Goal: Information Seeking & Learning: Learn about a topic

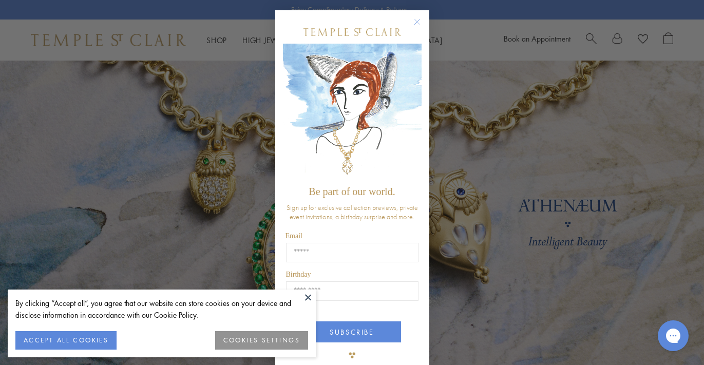
click at [233, 338] on button "COOKIES SETTINGS" at bounding box center [261, 340] width 93 height 18
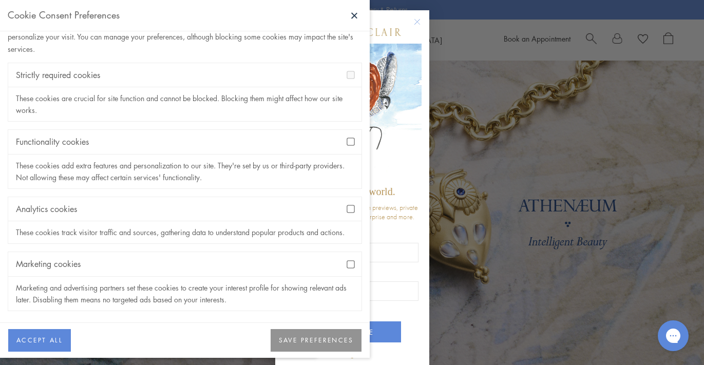
scroll to position [35, 0]
click at [292, 339] on button "SAVE PREFERENCES" at bounding box center [316, 340] width 91 height 23
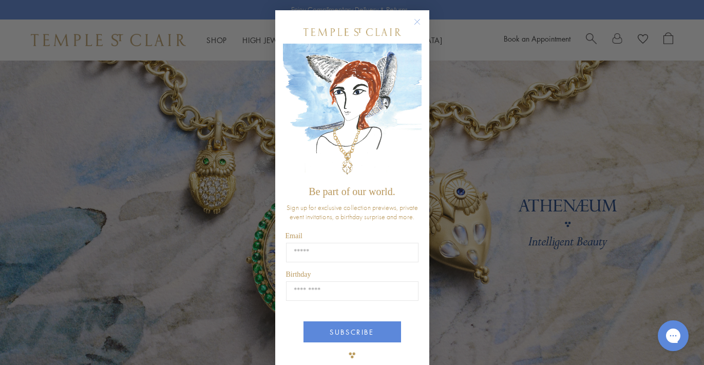
click at [415, 23] on circle "Close dialog" at bounding box center [417, 22] width 12 height 12
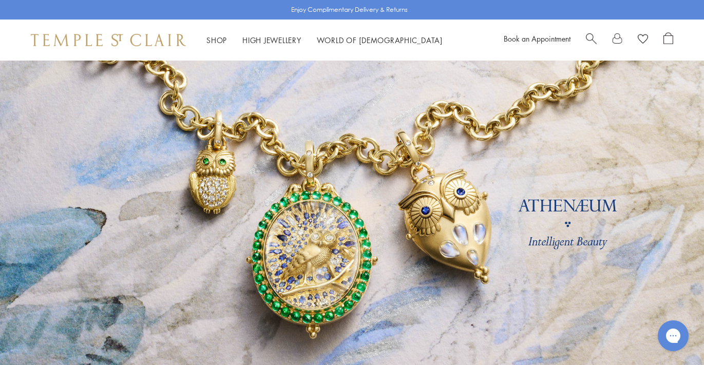
click at [415, 23] on div "Shop Shop Categories Amulets Pendants & Charms Lockets Chains & Leather Cords E…" at bounding box center [352, 40] width 704 height 41
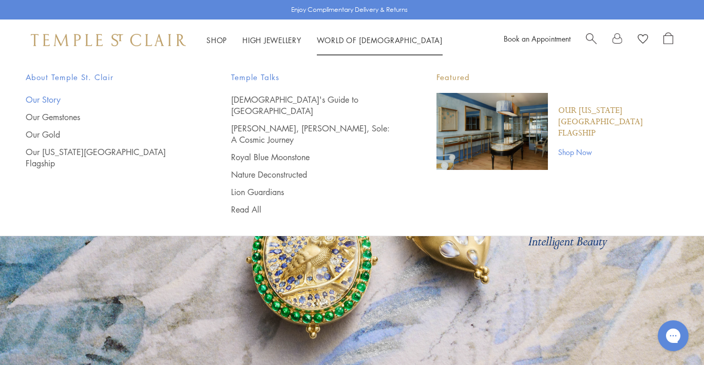
click at [50, 97] on link "Our Story" at bounding box center [108, 99] width 164 height 11
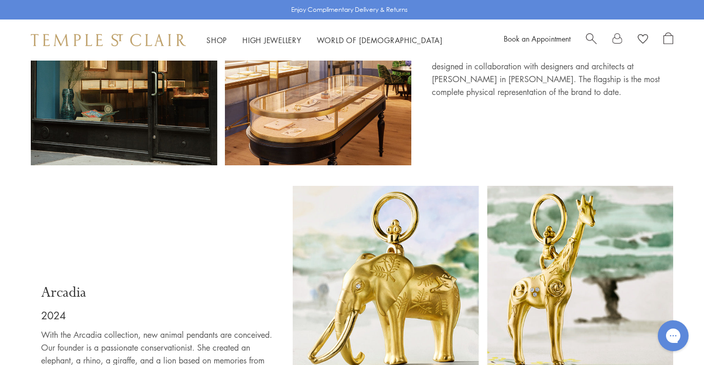
scroll to position [5850, 0]
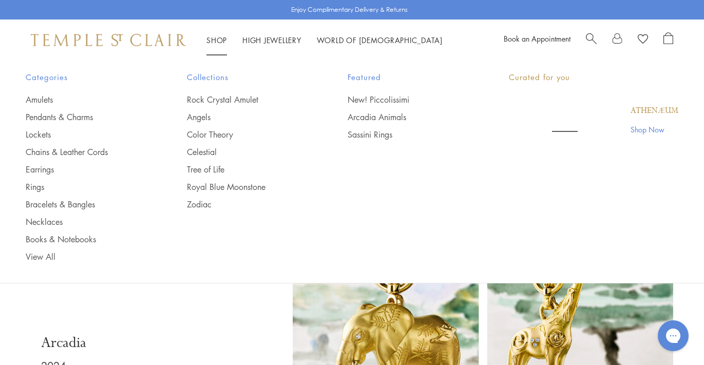
click at [219, 37] on link "Shop Shop" at bounding box center [216, 40] width 21 height 10
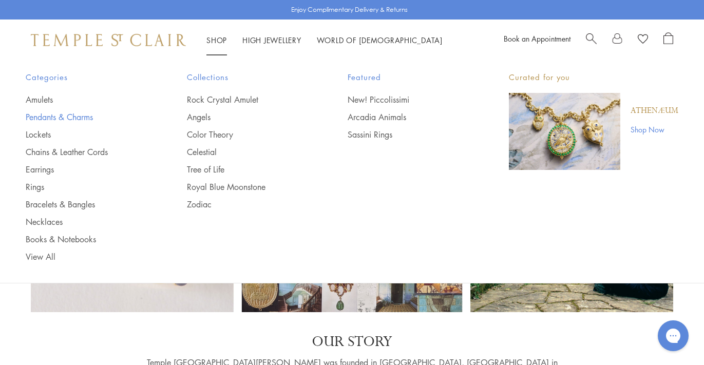
click at [74, 116] on link "Pendants & Charms" at bounding box center [86, 116] width 120 height 11
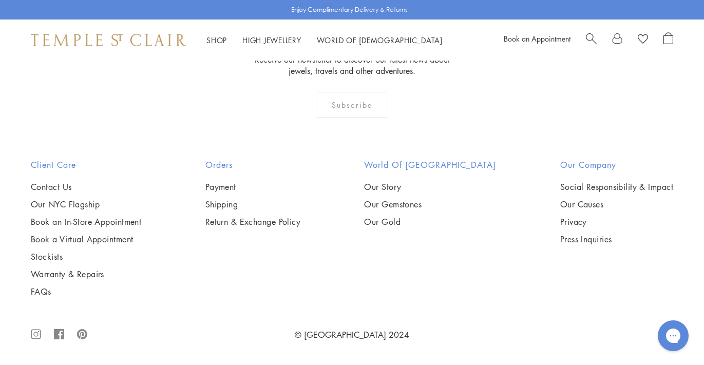
scroll to position [5442, 0]
click at [0, 0] on img at bounding box center [0, 0] width 0 height 0
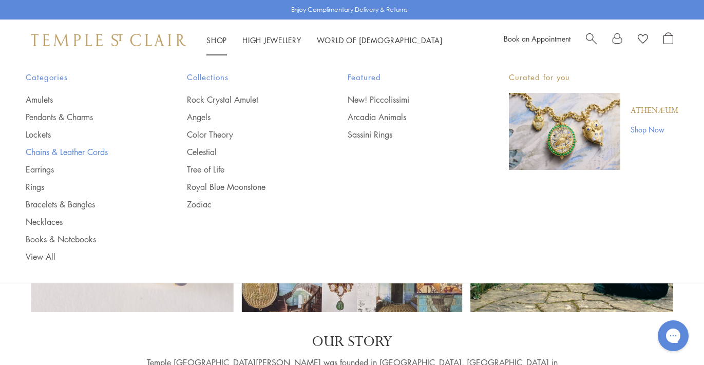
click at [41, 150] on link "Chains & Leather Cords" at bounding box center [86, 151] width 120 height 11
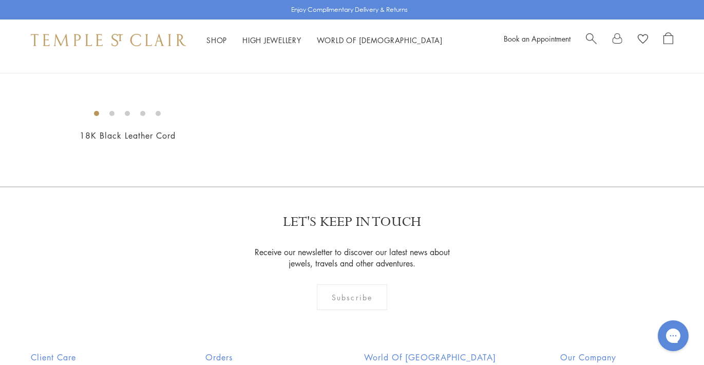
scroll to position [690, 0]
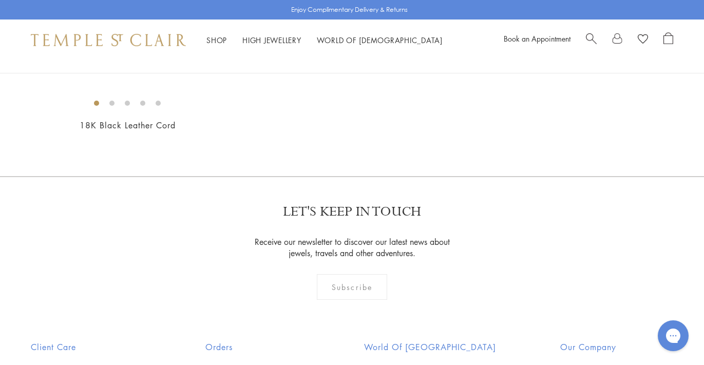
click at [0, 0] on img at bounding box center [0, 0] width 0 height 0
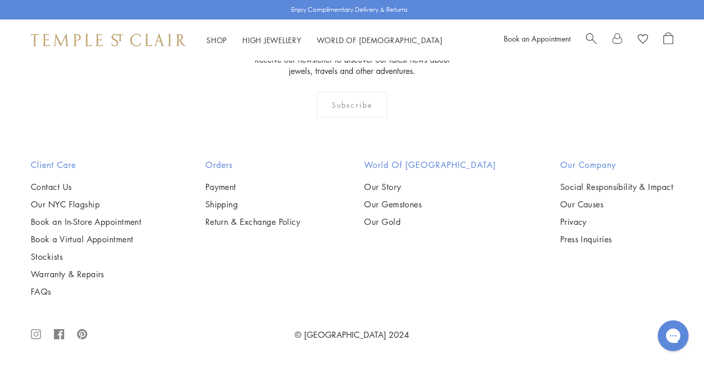
scroll to position [1268, 0]
click at [0, 0] on img at bounding box center [0, 0] width 0 height 0
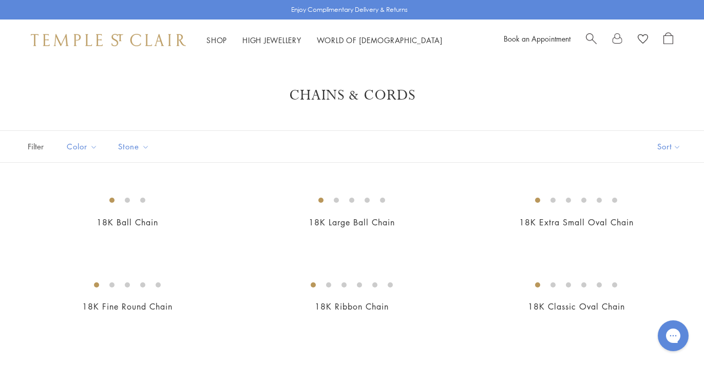
scroll to position [0, 0]
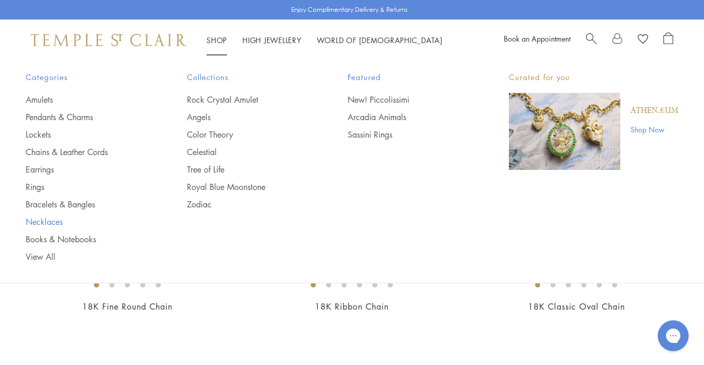
click at [52, 221] on link "Necklaces" at bounding box center [86, 221] width 120 height 11
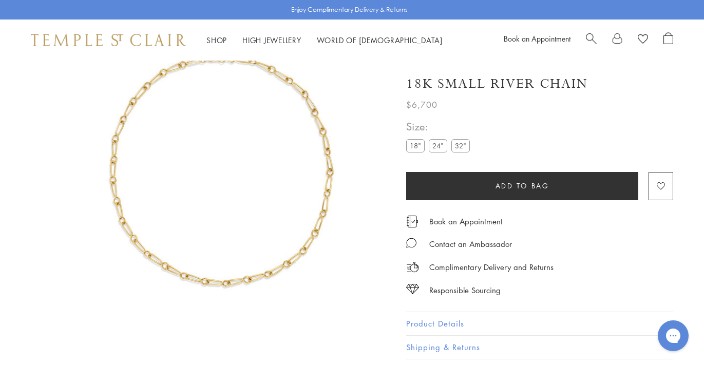
scroll to position [61, 0]
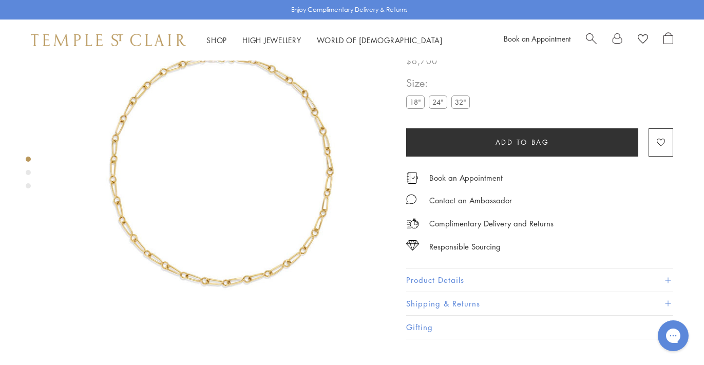
click at [416, 103] on label "18"" at bounding box center [415, 102] width 18 height 13
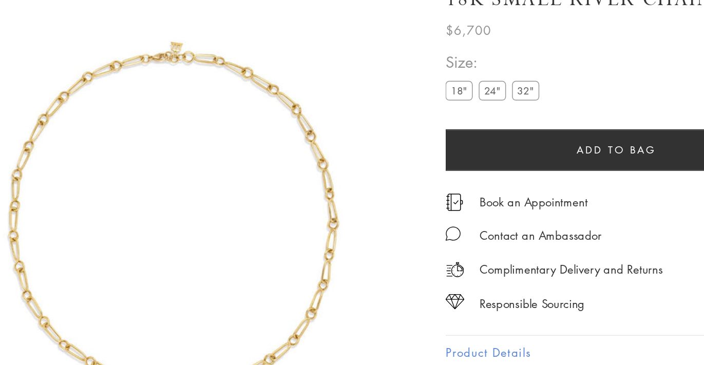
scroll to position [20, 0]
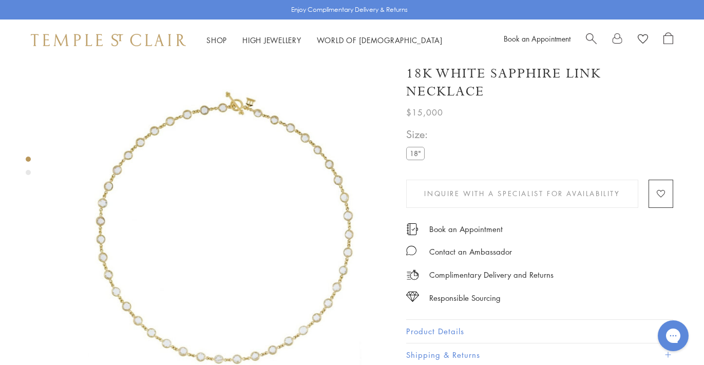
scroll to position [8, 0]
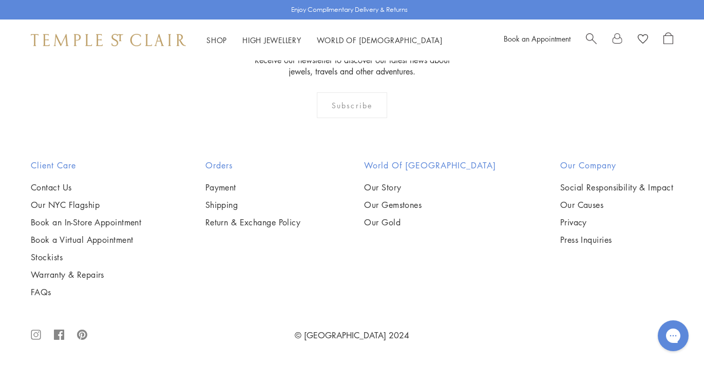
scroll to position [3090, 0]
click at [0, 0] on img at bounding box center [0, 0] width 0 height 0
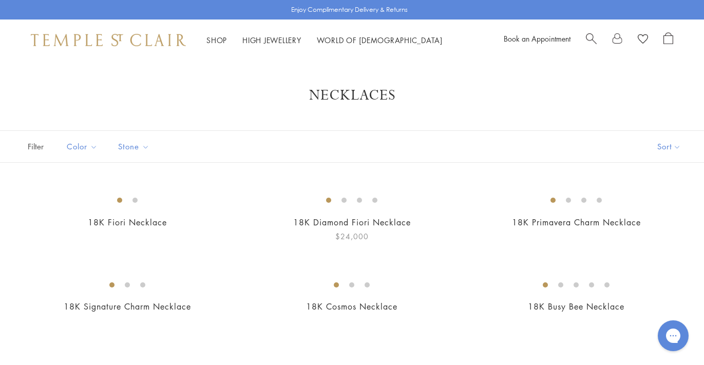
scroll to position [0, 0]
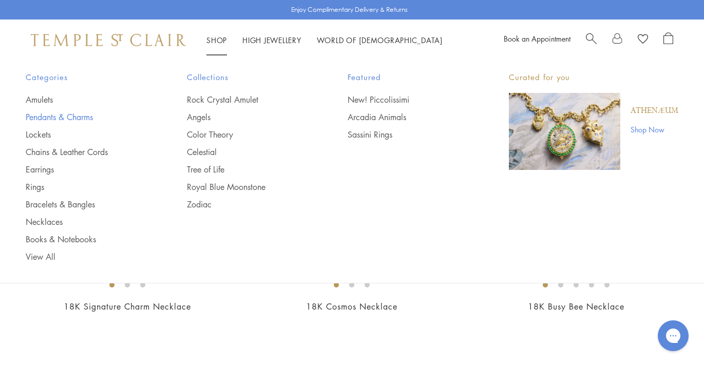
click at [68, 116] on link "Pendants & Charms" at bounding box center [86, 116] width 120 height 11
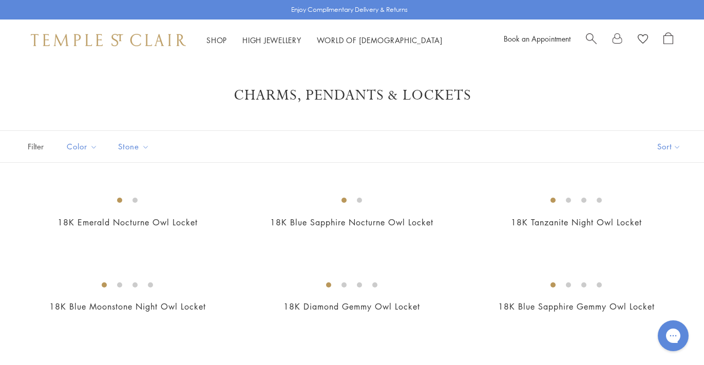
click at [591, 36] on span "Search" at bounding box center [591, 37] width 11 height 11
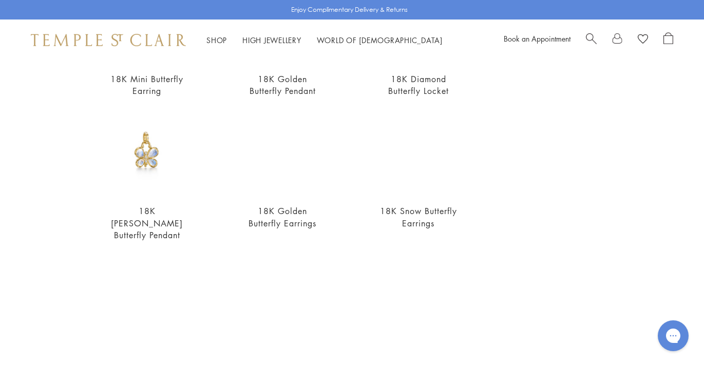
scroll to position [179, 0]
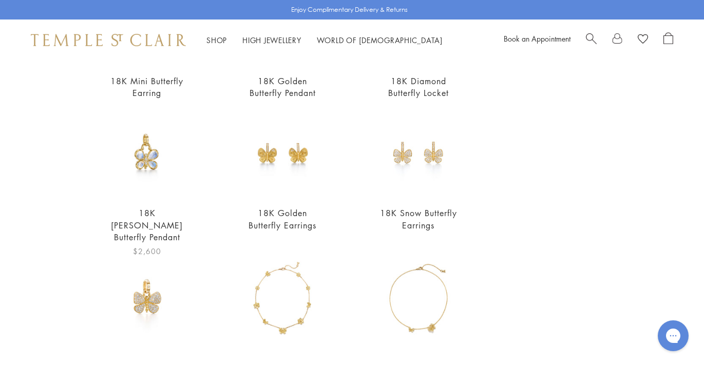
type input "*********"
click at [148, 163] on img at bounding box center [147, 155] width 84 height 84
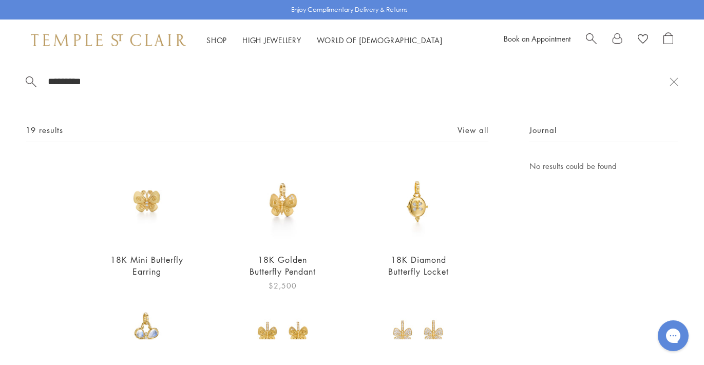
scroll to position [0, 0]
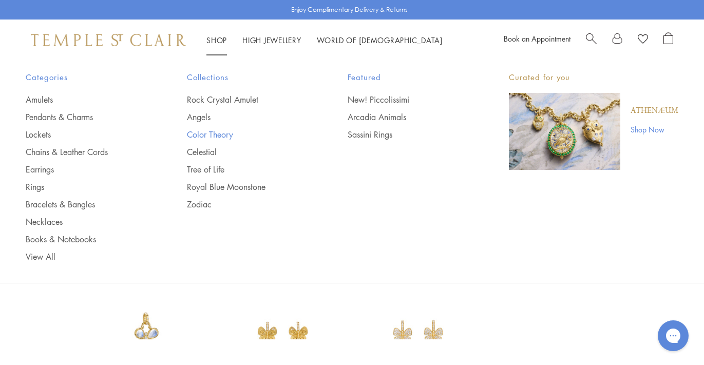
click at [208, 133] on link "Color Theory" at bounding box center [247, 134] width 120 height 11
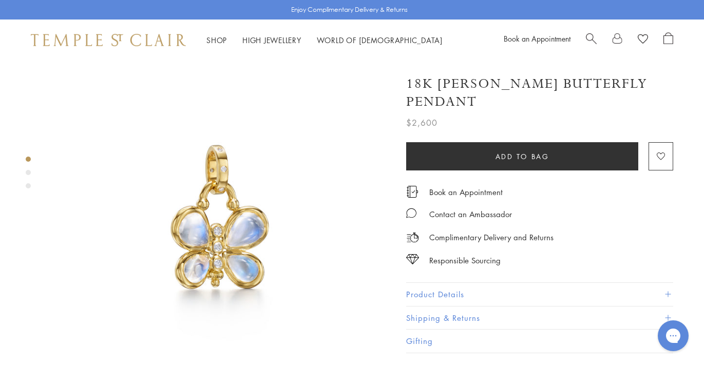
click at [420, 283] on button "Product Details" at bounding box center [539, 294] width 267 height 23
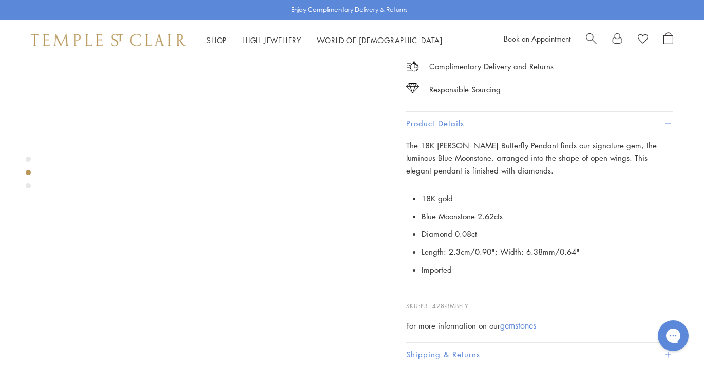
scroll to position [386, 0]
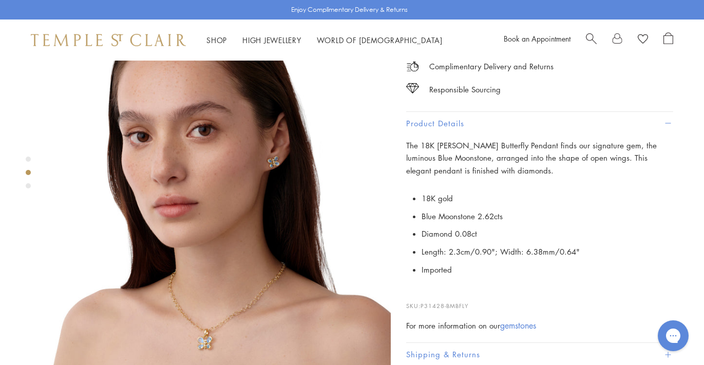
click at [251, 268] on img at bounding box center [220, 198] width 339 height 339
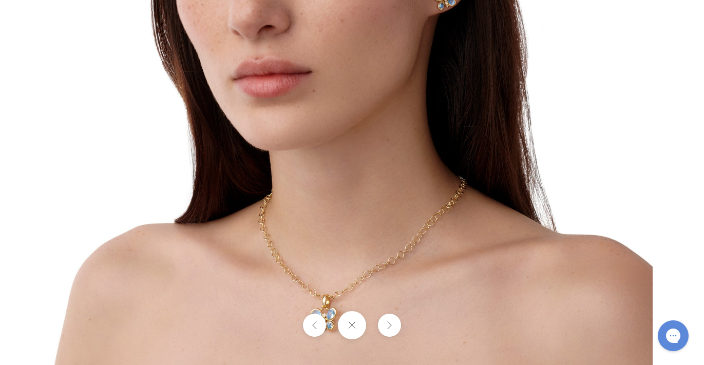
click at [580, 212] on img at bounding box center [352, 64] width 601 height 601
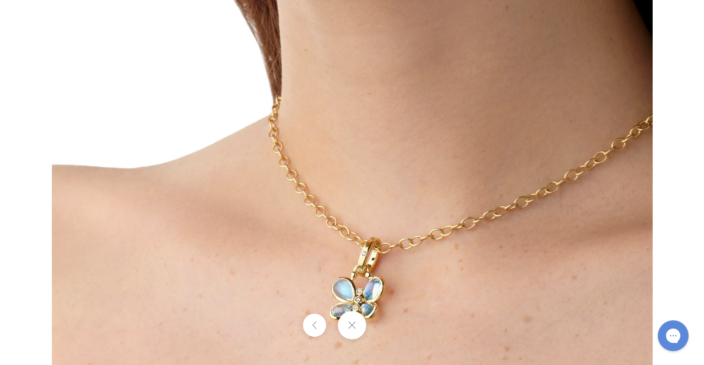
click at [320, 324] on button at bounding box center [314, 325] width 23 height 23
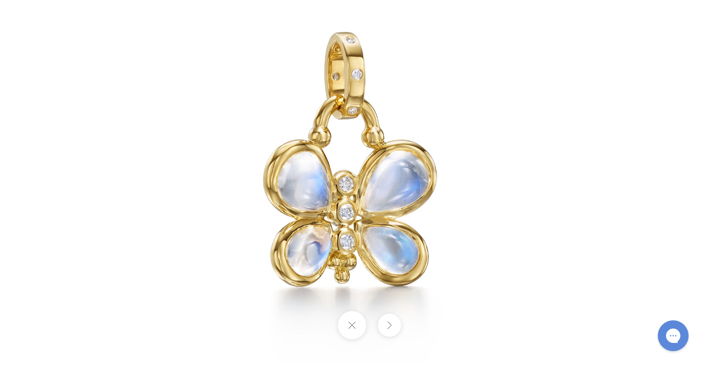
click at [390, 327] on button at bounding box center [389, 325] width 23 height 23
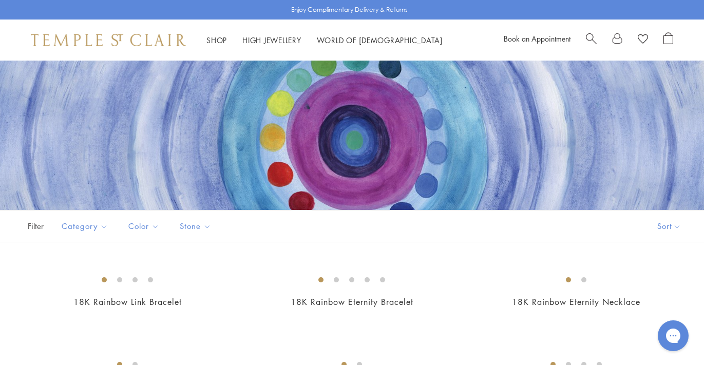
scroll to position [56, 0]
click at [204, 140] on div at bounding box center [352, 142] width 704 height 205
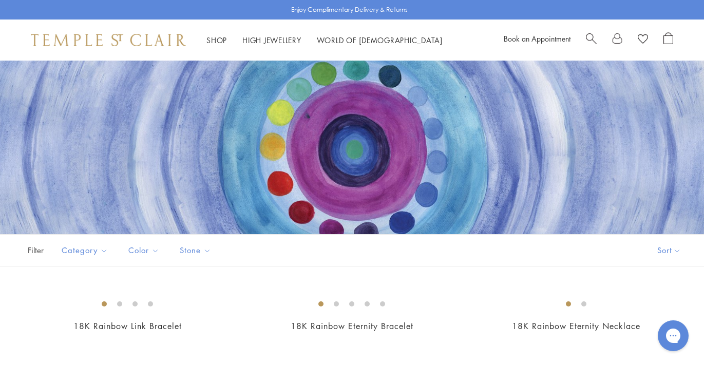
scroll to position [32, 0]
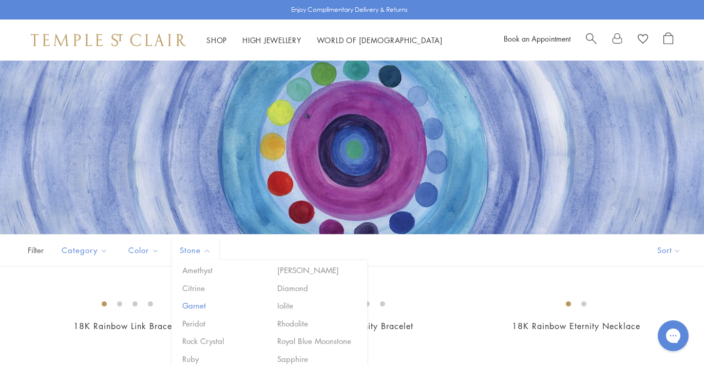
click at [187, 303] on button "Garnet" at bounding box center [223, 306] width 87 height 12
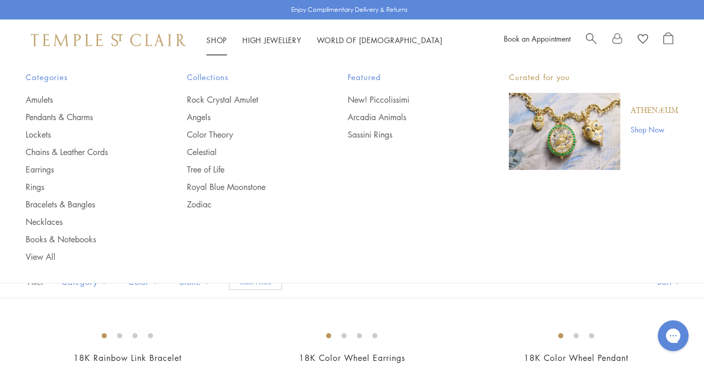
click at [220, 40] on link "Shop Shop" at bounding box center [216, 40] width 21 height 10
click at [203, 98] on link "Rock Crystal Amulet" at bounding box center [247, 99] width 120 height 11
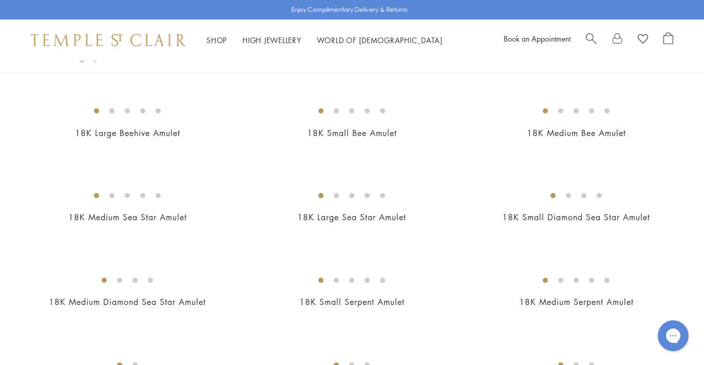
scroll to position [1446, 0]
click at [0, 0] on img at bounding box center [0, 0] width 0 height 0
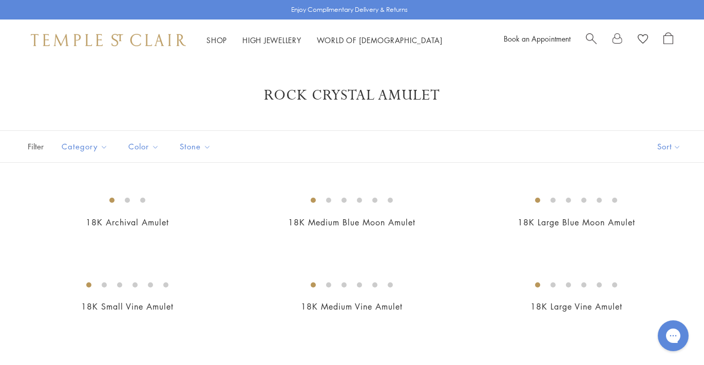
scroll to position [0, 0]
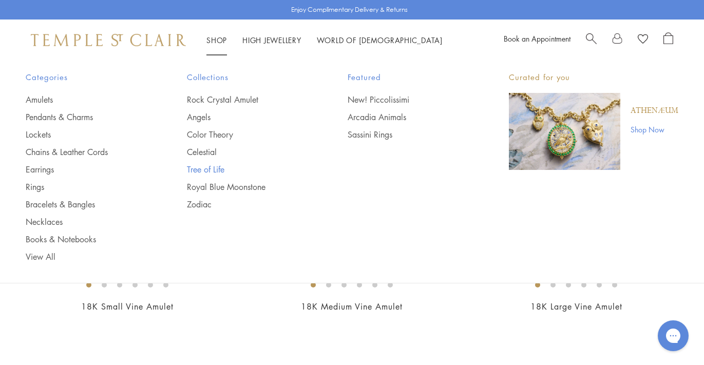
click at [199, 167] on link "Tree of Life" at bounding box center [247, 169] width 120 height 11
click at [201, 202] on link "Zodiac" at bounding box center [247, 204] width 120 height 11
click at [41, 185] on link "Rings" at bounding box center [86, 186] width 120 height 11
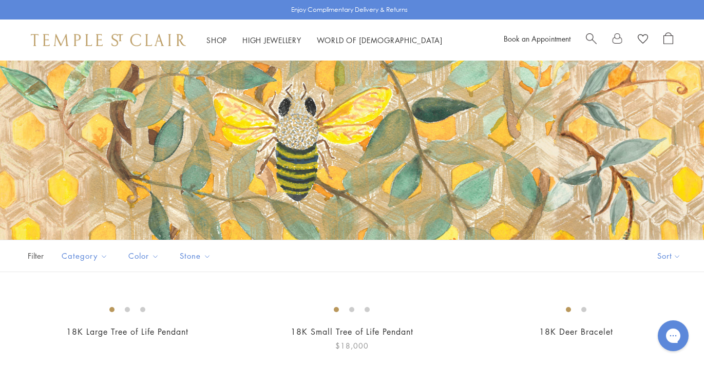
scroll to position [17, 0]
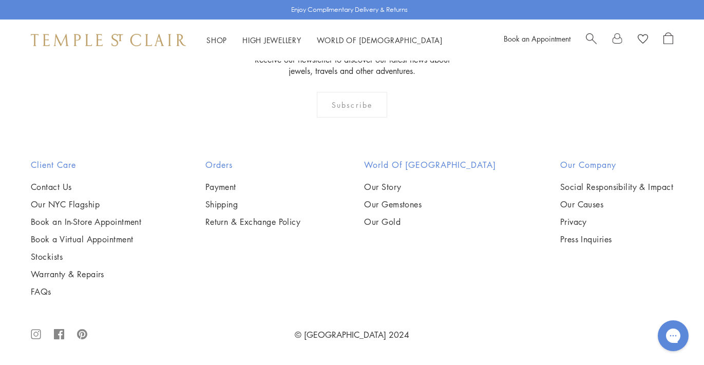
scroll to position [1626, 0]
click at [0, 0] on img at bounding box center [0, 0] width 0 height 0
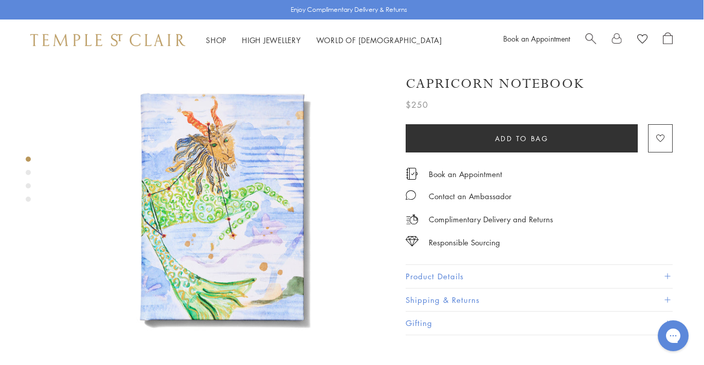
scroll to position [22, 1]
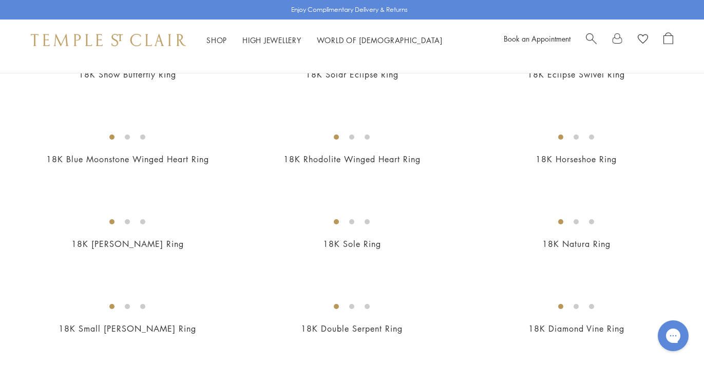
scroll to position [671, 0]
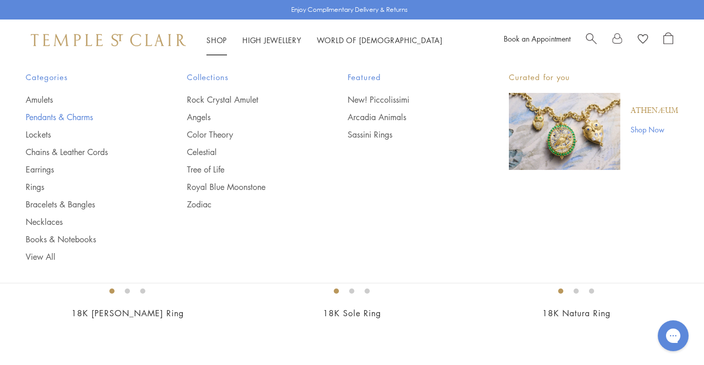
click at [51, 119] on link "Pendants & Charms" at bounding box center [86, 116] width 120 height 11
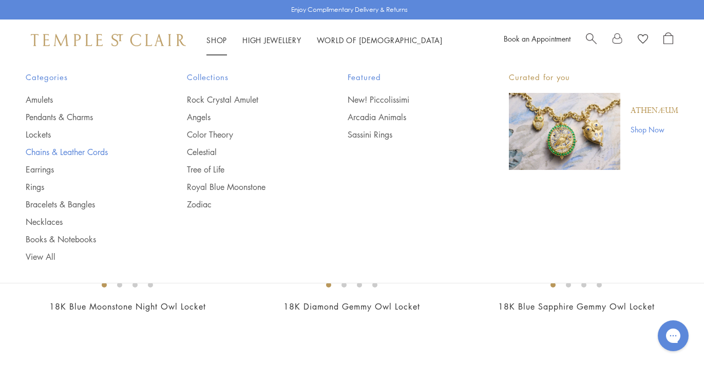
click at [51, 151] on link "Chains & Leather Cords" at bounding box center [86, 151] width 120 height 11
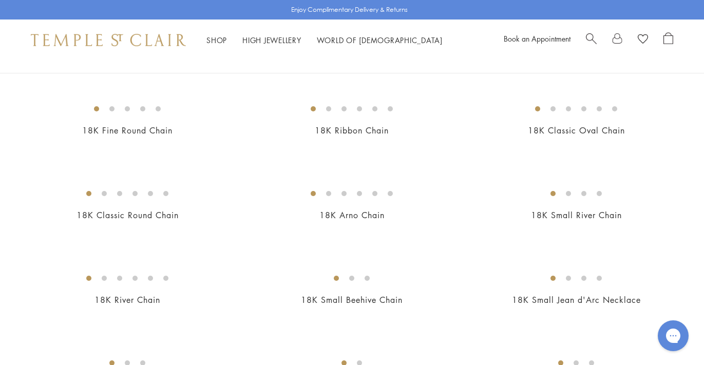
scroll to position [178, 0]
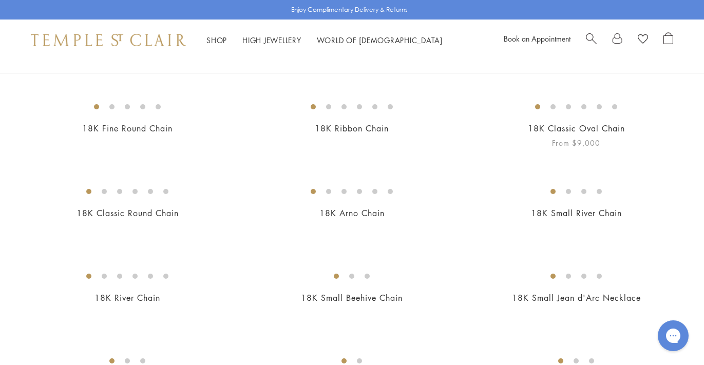
click at [0, 0] on img at bounding box center [0, 0] width 0 height 0
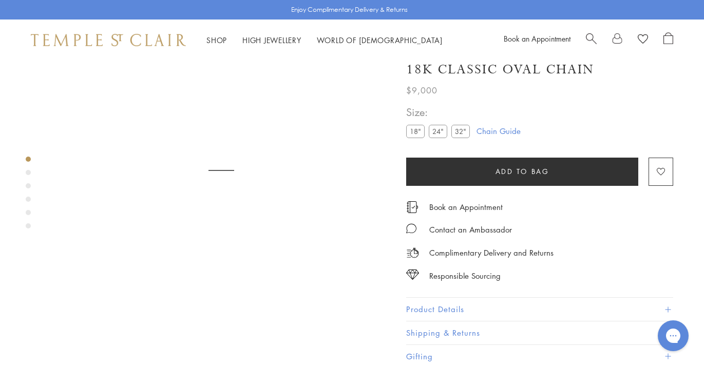
scroll to position [61, 0]
